Goal: Task Accomplishment & Management: Manage account settings

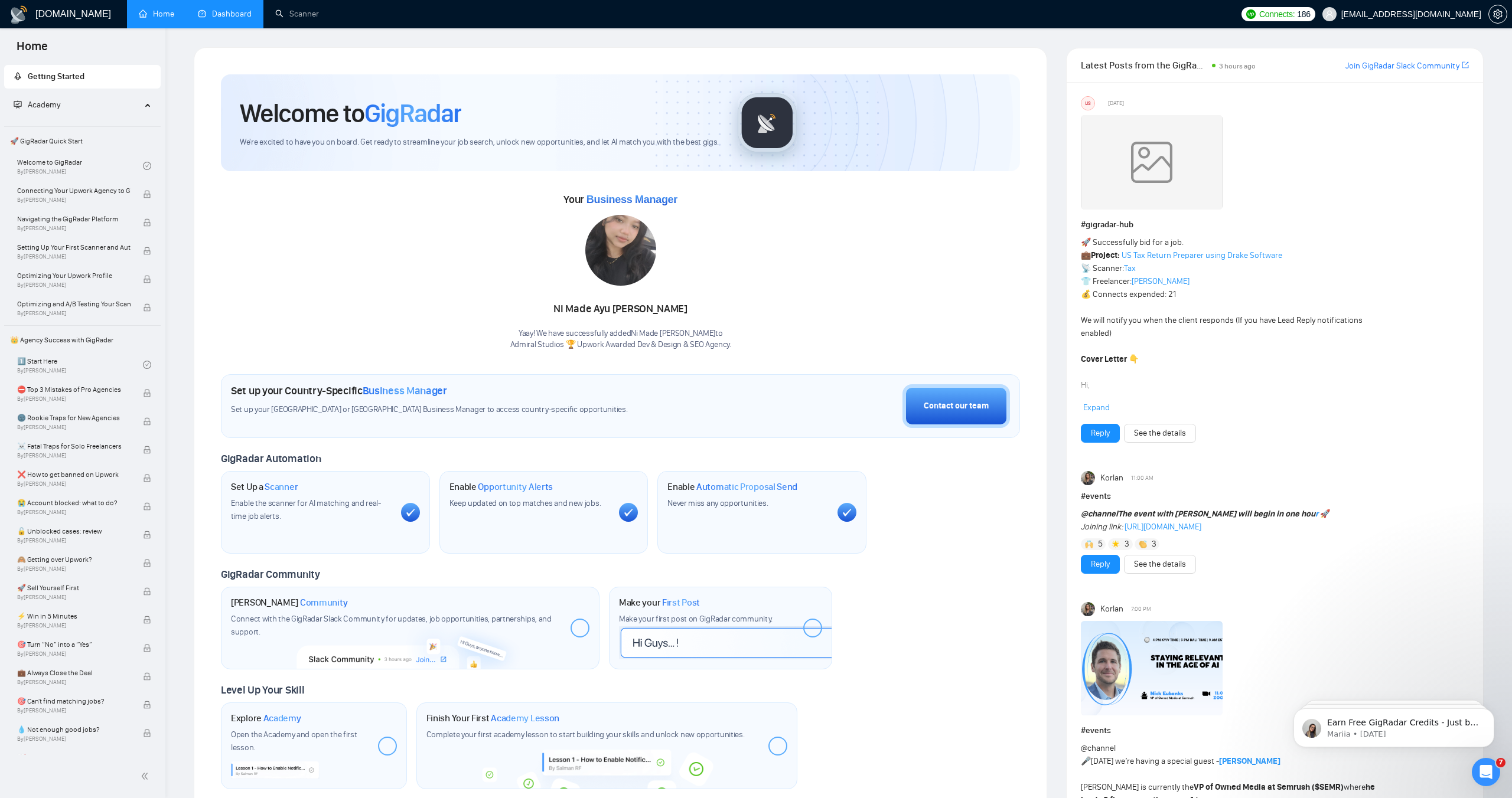
click at [214, 17] on link "Dashboard" at bounding box center [225, 14] width 54 height 10
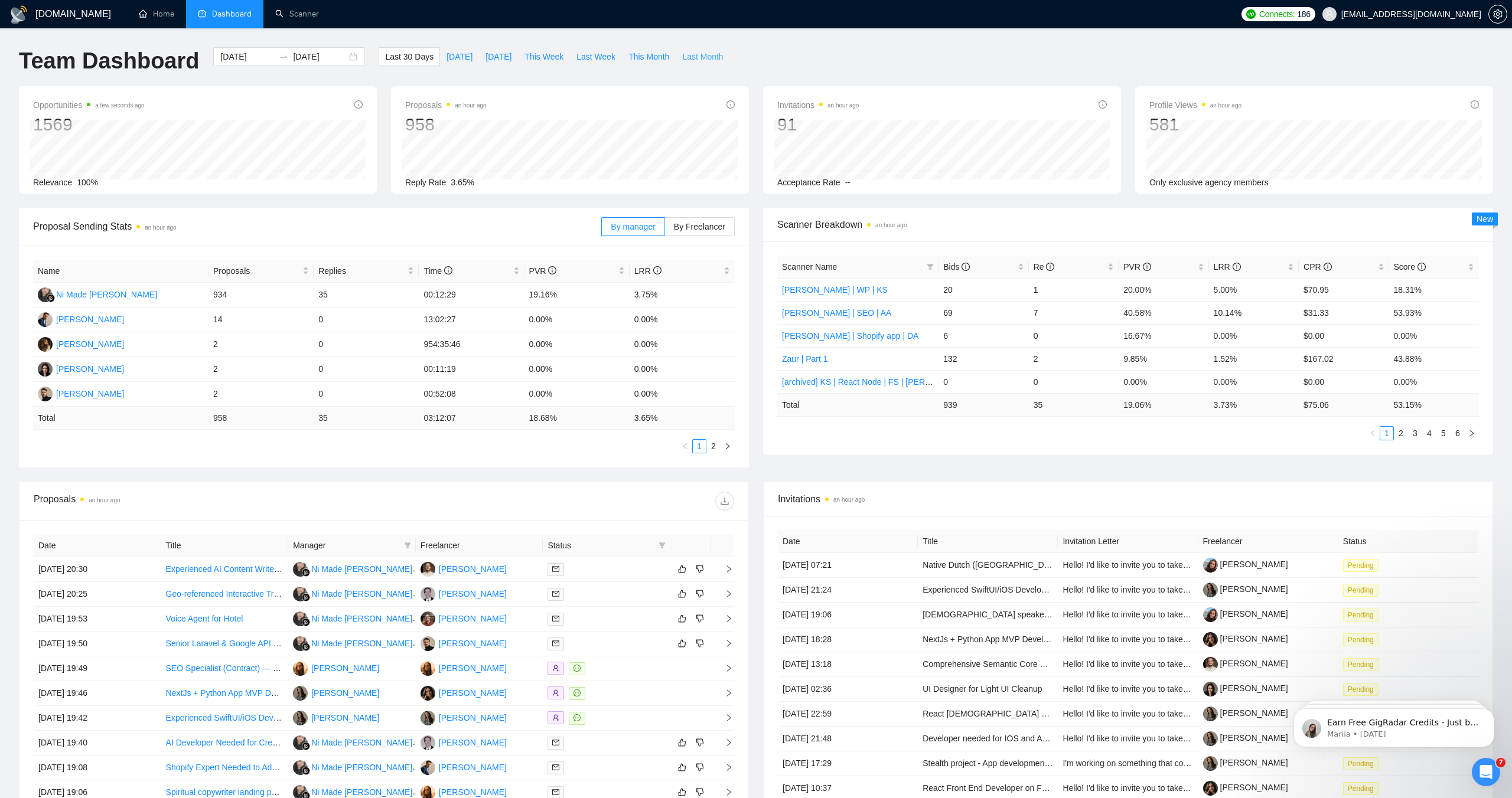
click at [709, 55] on span "Last Month" at bounding box center [702, 57] width 41 height 13
type input "[DATE]"
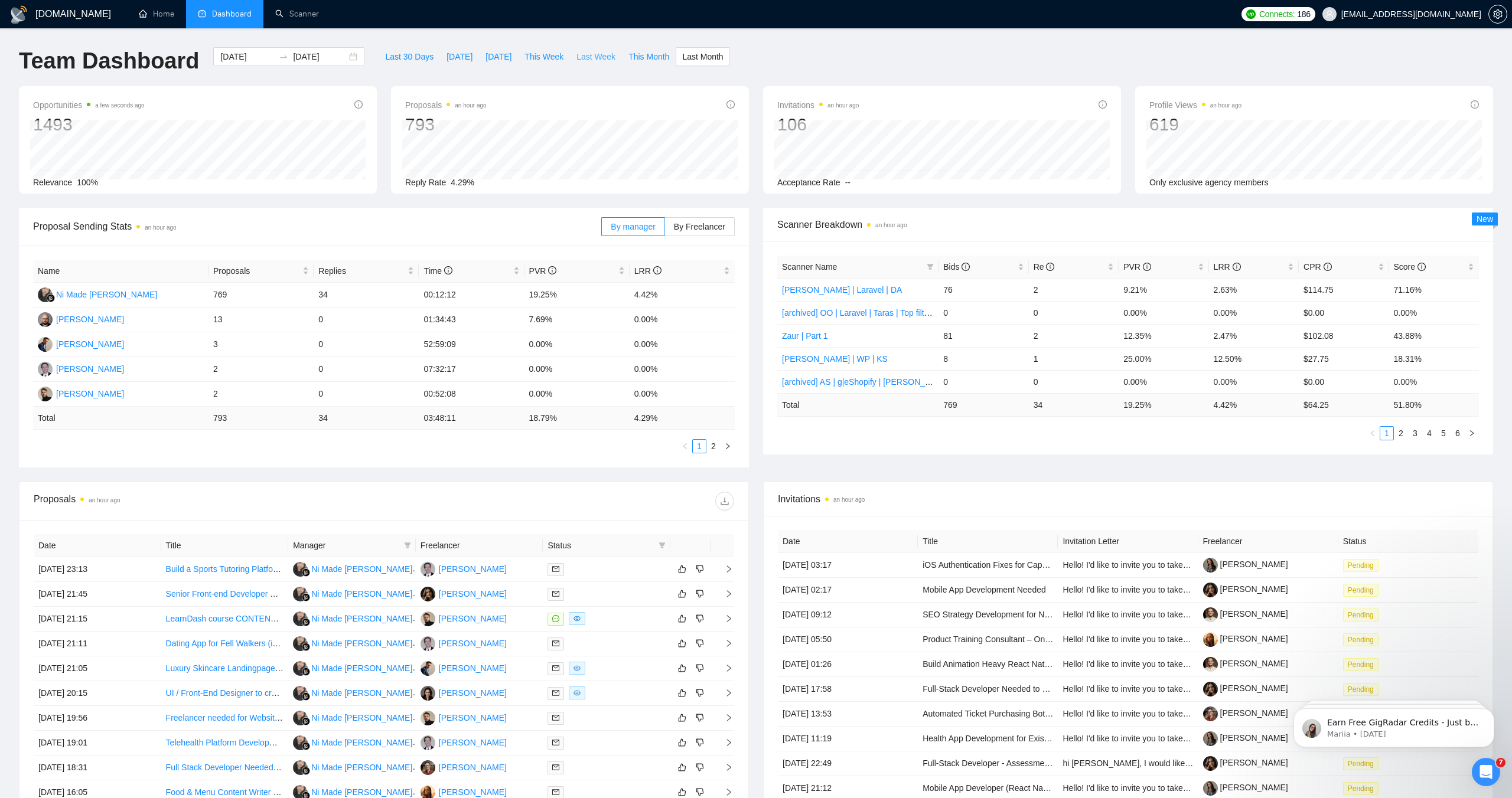
click at [600, 57] on span "Last Week" at bounding box center [596, 57] width 39 height 13
type input "[DATE]"
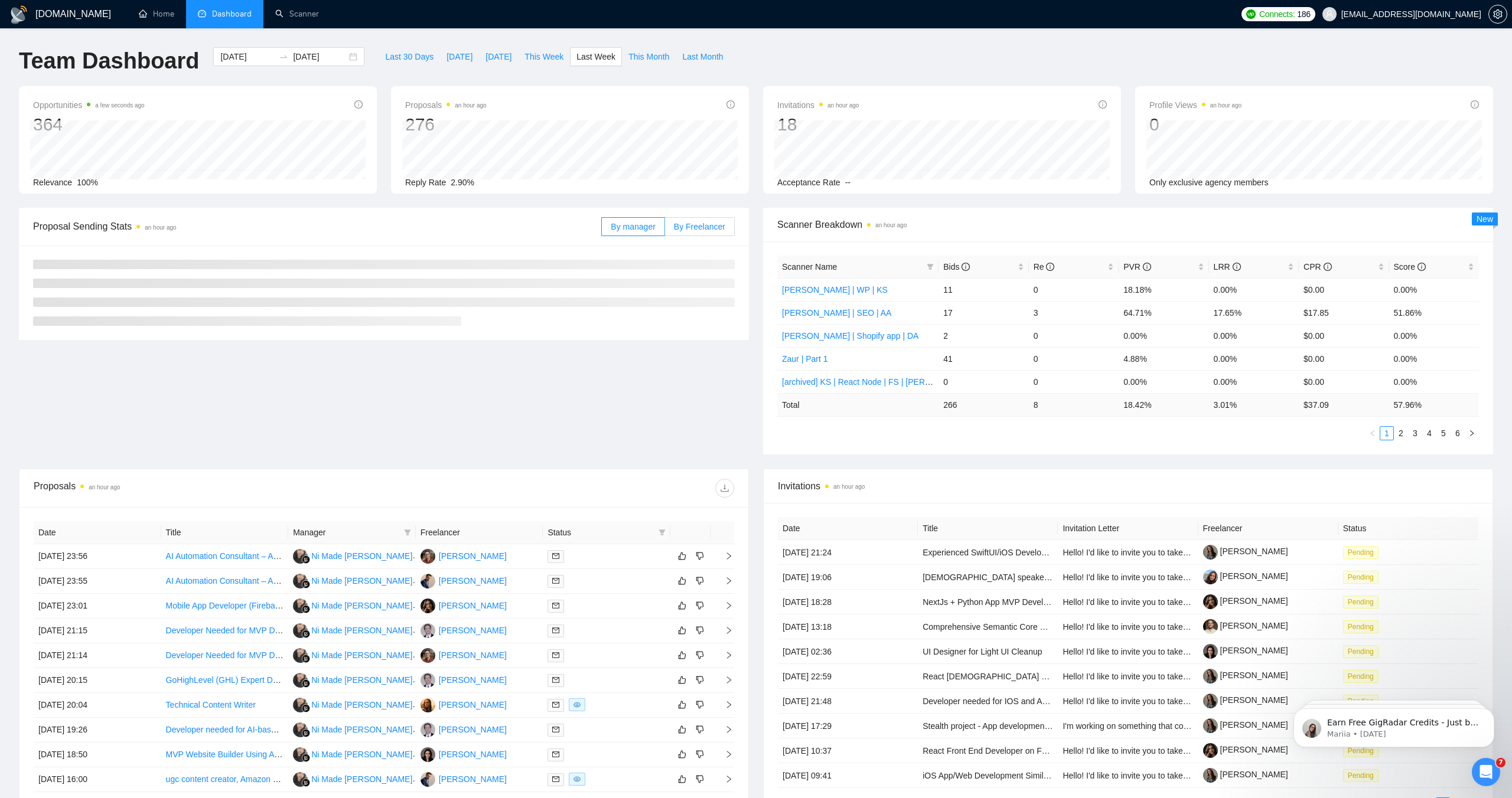
click at [690, 223] on span "By Freelancer" at bounding box center [699, 227] width 51 height 10
click at [665, 230] on input "By Freelancer" at bounding box center [665, 230] width 0 height 0
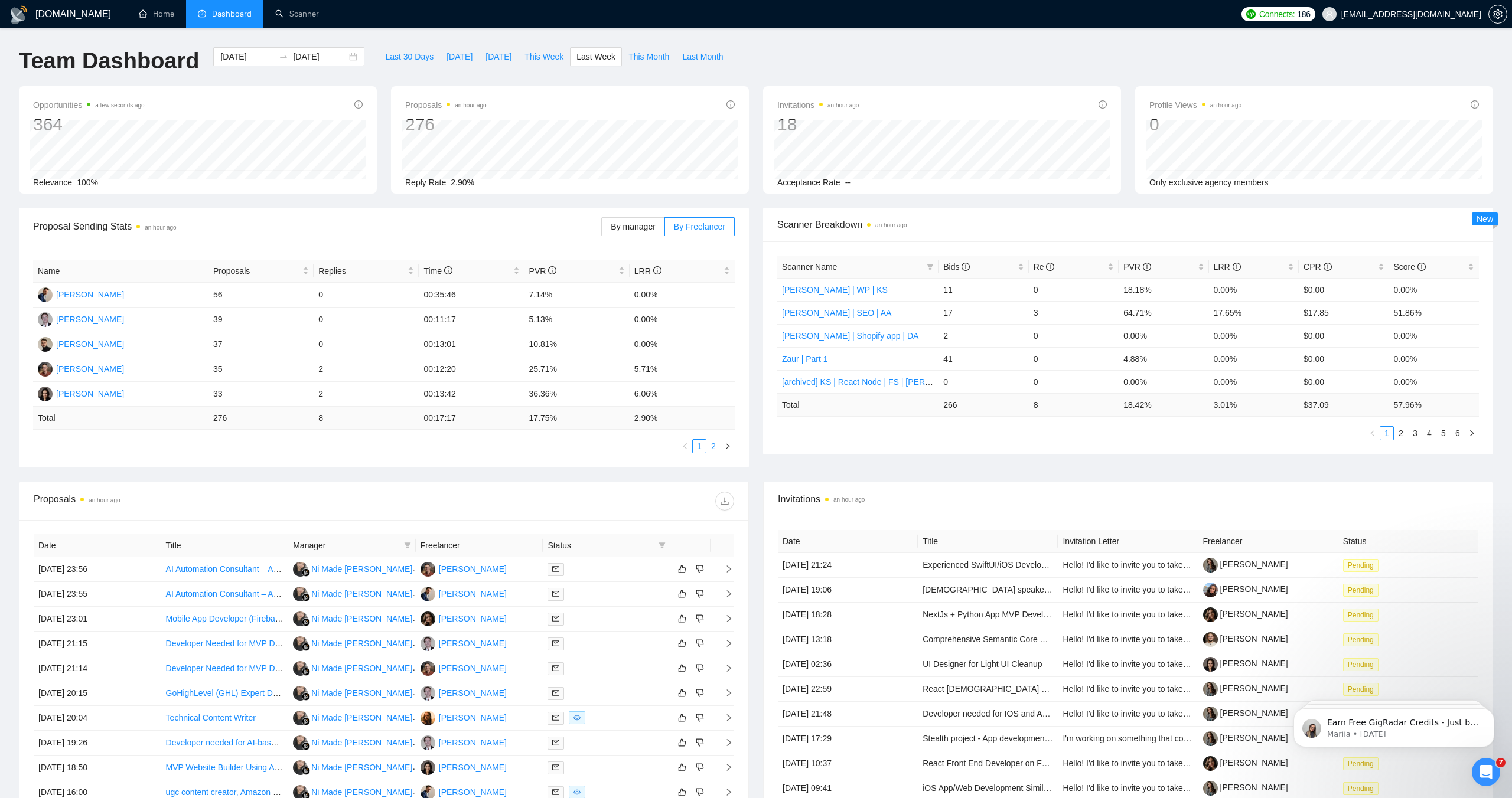
click at [714, 443] on link "2" at bounding box center [714, 446] width 13 height 13
